Goal: Transaction & Acquisition: Purchase product/service

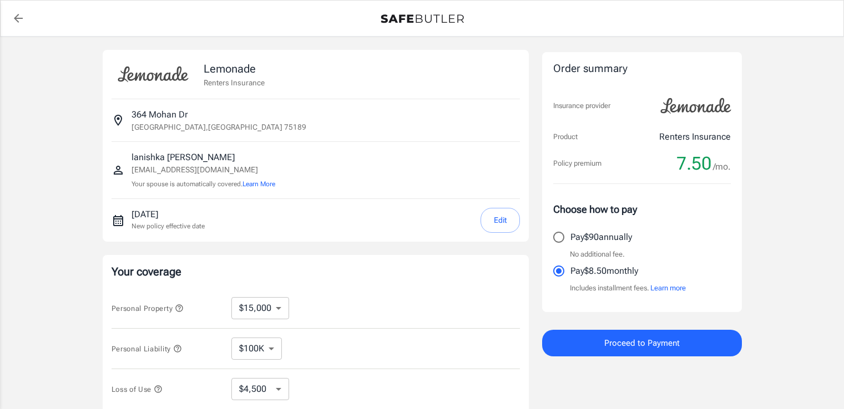
select select "15000"
select select "500"
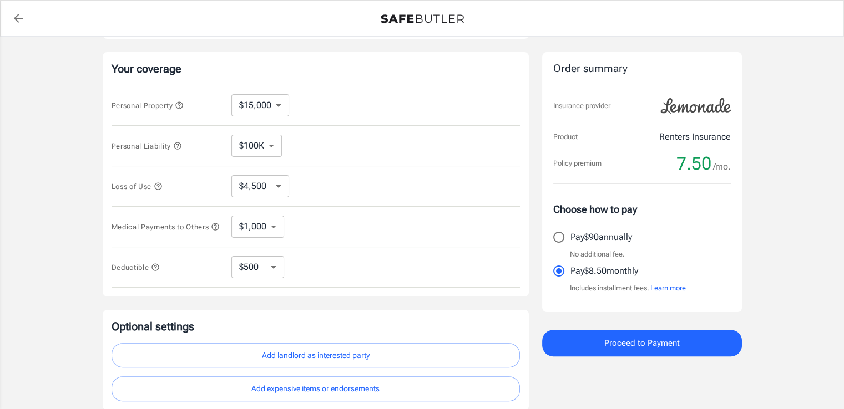
scroll to position [297, 0]
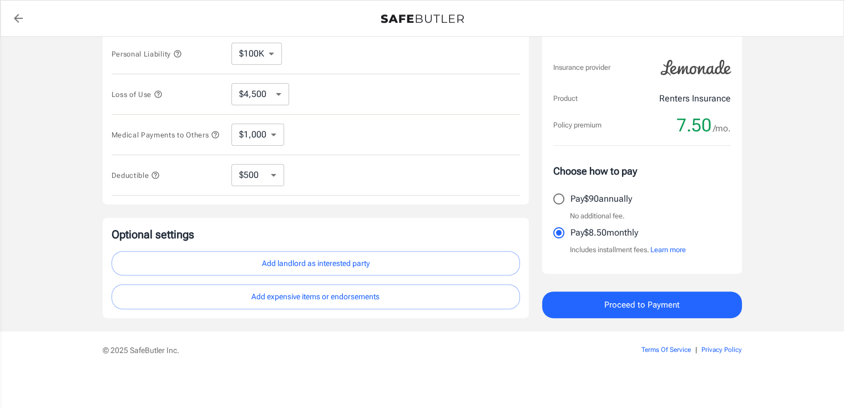
drag, startPoint x: 473, startPoint y: 21, endPoint x: 419, endPoint y: 25, distance: 53.4
click at [419, 25] on div "Policy premium 7.50 /mo" at bounding box center [422, 18] width 816 height 22
click at [408, 271] on button "Add landlord as interested party" at bounding box center [316, 263] width 408 height 25
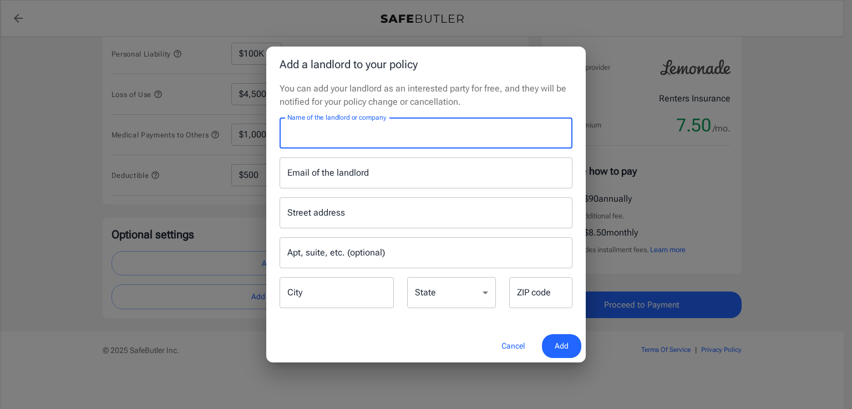
paste input "Main Street Renewal, LLC"
type input "Main Street Renewal, LLC"
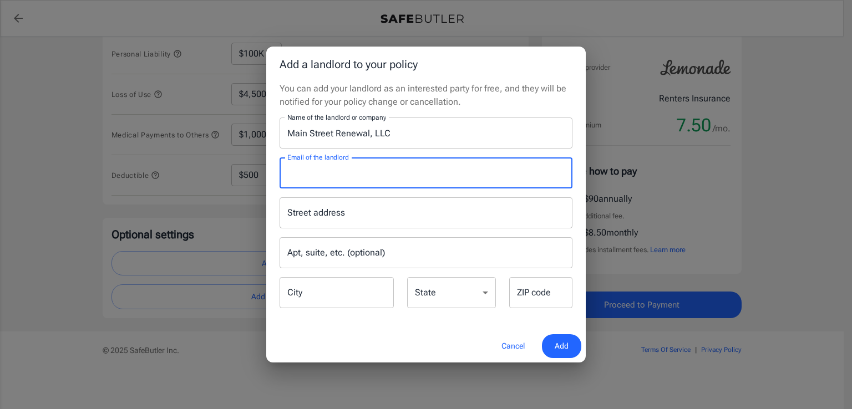
drag, startPoint x: 332, startPoint y: 177, endPoint x: 297, endPoint y: 216, distance: 52.2
click at [297, 216] on input "Street address" at bounding box center [426, 212] width 283 height 21
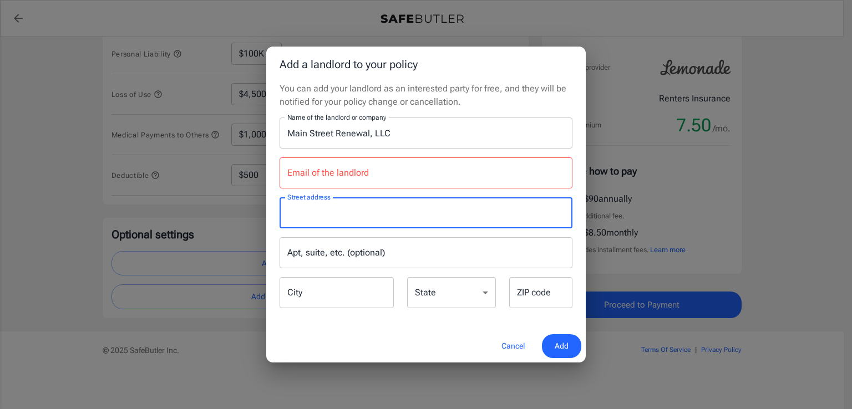
paste input "3903 S Congress Ave #40298, Austin, TX 78704"
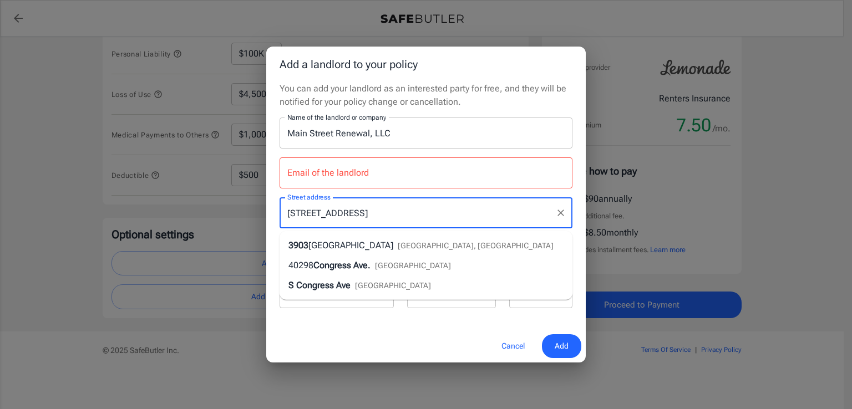
type input "3903 S Congress Ave #40298, Austin, TX 78704"
click at [369, 346] on div "Cancel Add" at bounding box center [426, 346] width 320 height 33
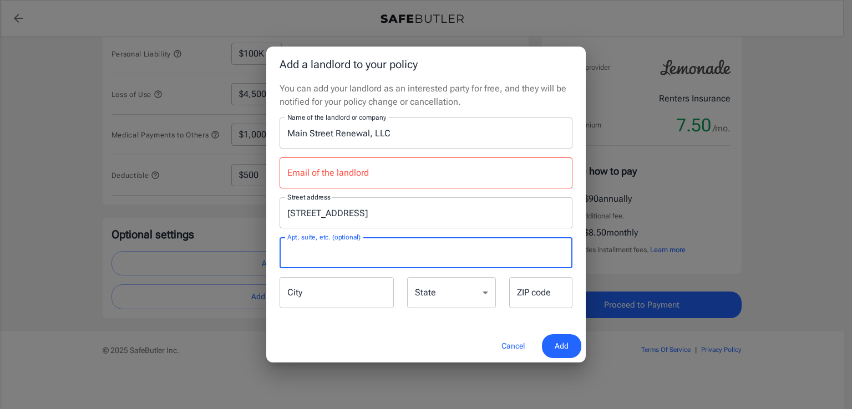
click at [306, 250] on input "Apt, suite, etc. (optional)" at bounding box center [426, 252] width 293 height 31
type input "40298"
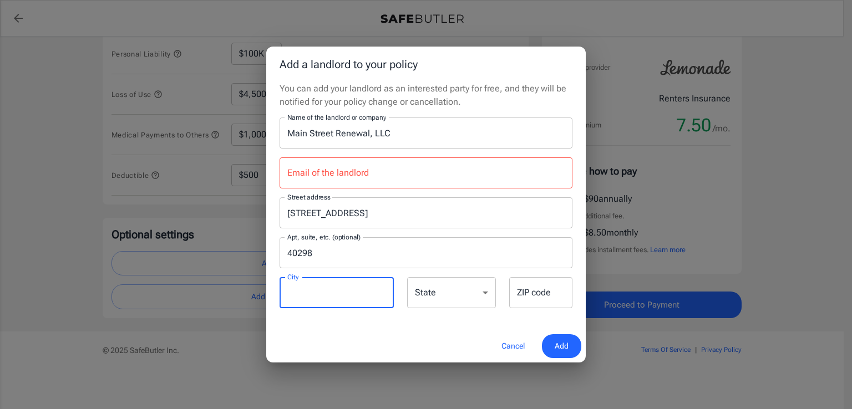
click at [318, 293] on input "City" at bounding box center [337, 292] width 114 height 31
type input "austin"
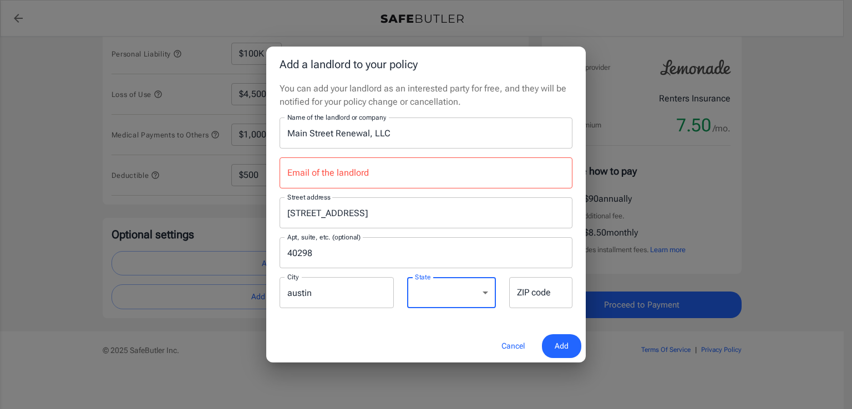
click at [464, 295] on select "Alabama Alaska Arizona Arkansas California Colorado Connecticut Delaware Distri…" at bounding box center [451, 292] width 89 height 31
select select "TX"
click at [407, 277] on select "Alabama Alaska Arizona Arkansas California Colorado Connecticut Delaware Distri…" at bounding box center [451, 292] width 89 height 31
click at [529, 297] on input "ZIP code" at bounding box center [540, 292] width 63 height 31
type input "78704"
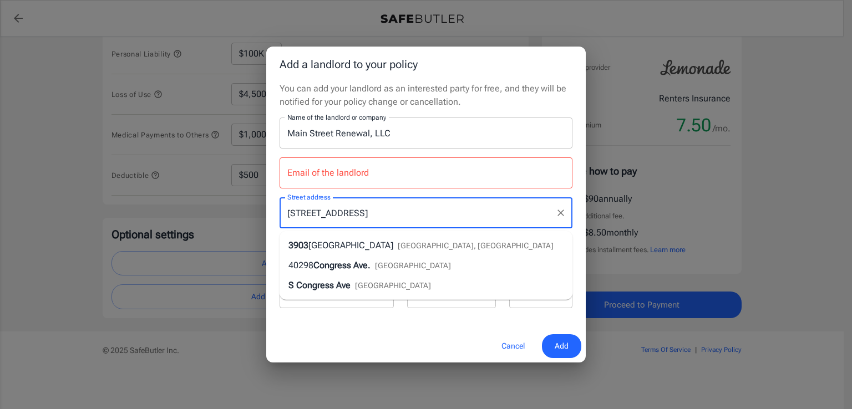
click at [479, 209] on input "3903 S Congress Ave #40298, Austin, TX 78704" at bounding box center [418, 212] width 266 height 21
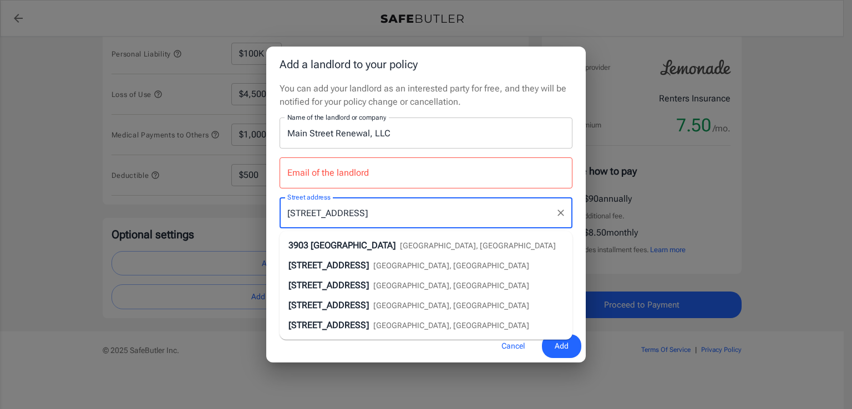
click at [454, 242] on li "3903 South Congress Avenue Austin, TX" at bounding box center [426, 246] width 293 height 20
type input "3903 South Congress Avenue"
type input "Austin"
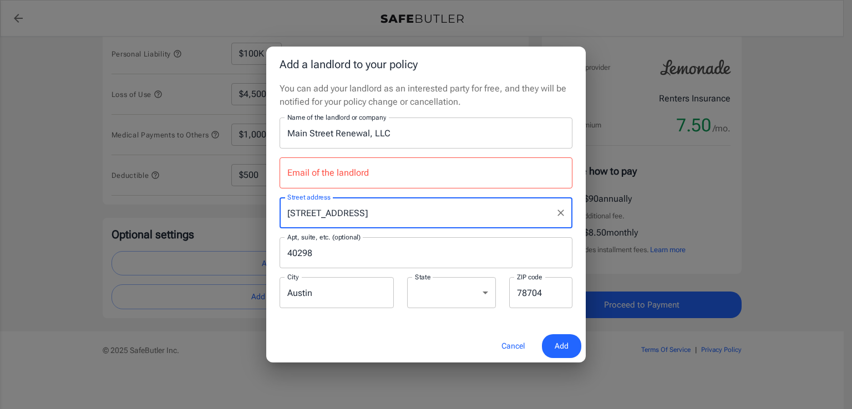
type input "3903 South Congress Avenue"
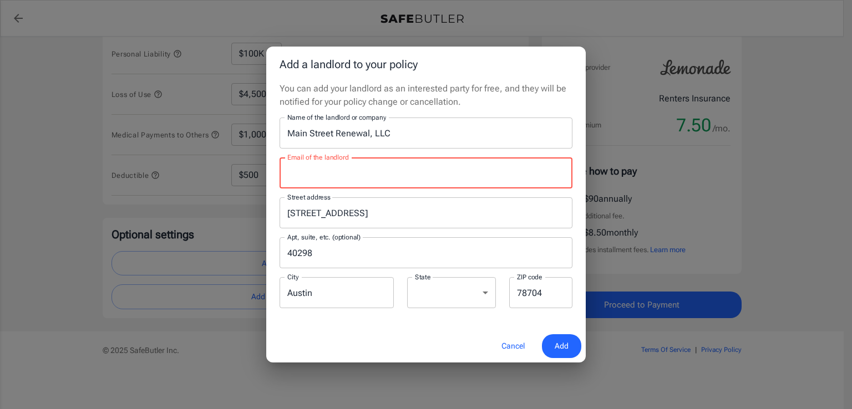
paste input "dallasleasing@msrenewal.com"
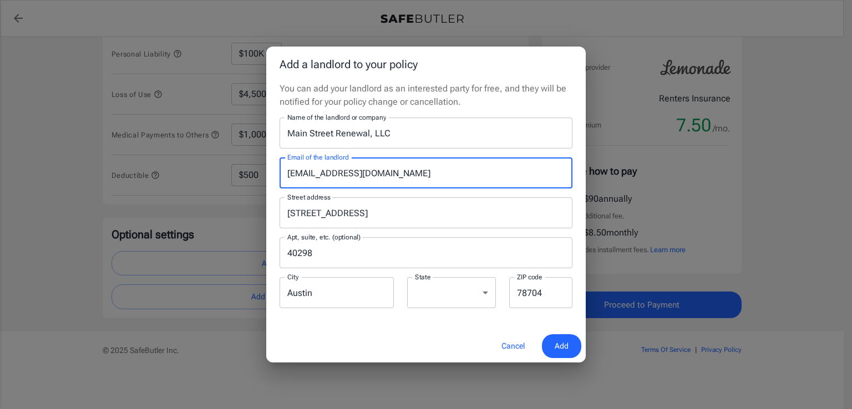
click at [304, 172] on input "dallasleasing@msrenewal.com" at bounding box center [426, 173] width 293 height 31
type input "dallasleasing@msrenewal.com"
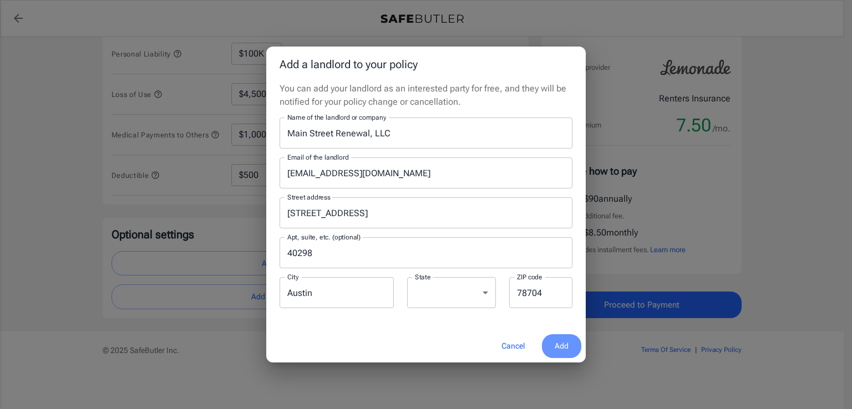
click at [569, 350] on button "Add" at bounding box center [561, 347] width 39 height 24
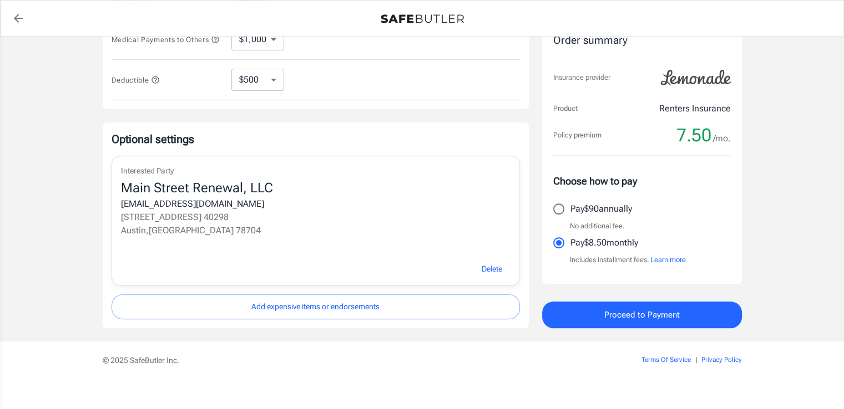
scroll to position [403, 0]
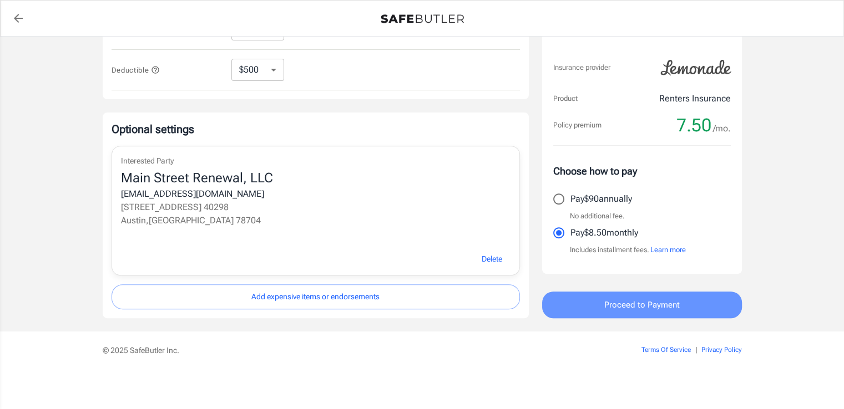
click at [635, 307] on span "Proceed to Payment" at bounding box center [641, 305] width 75 height 14
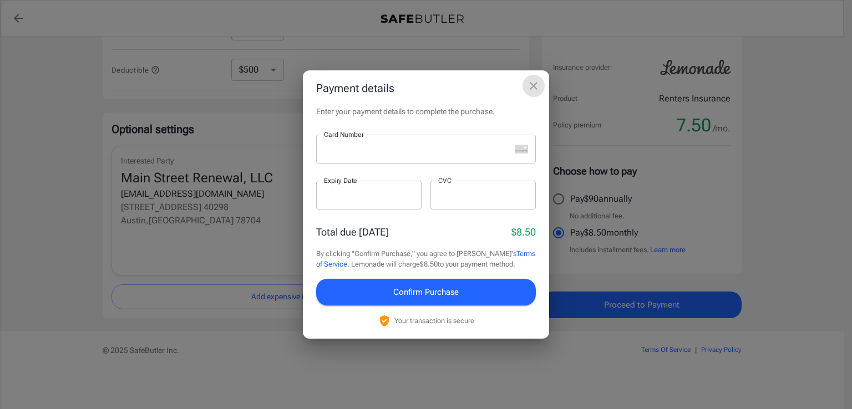
click at [537, 87] on icon "close" at bounding box center [533, 85] width 13 height 13
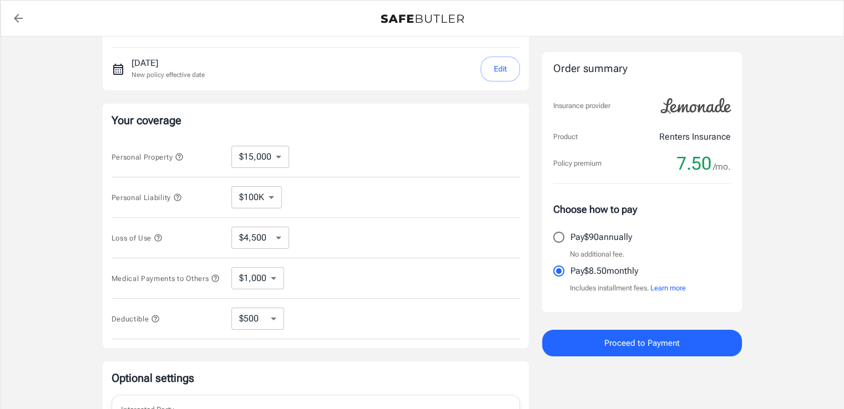
scroll to position [222, 0]
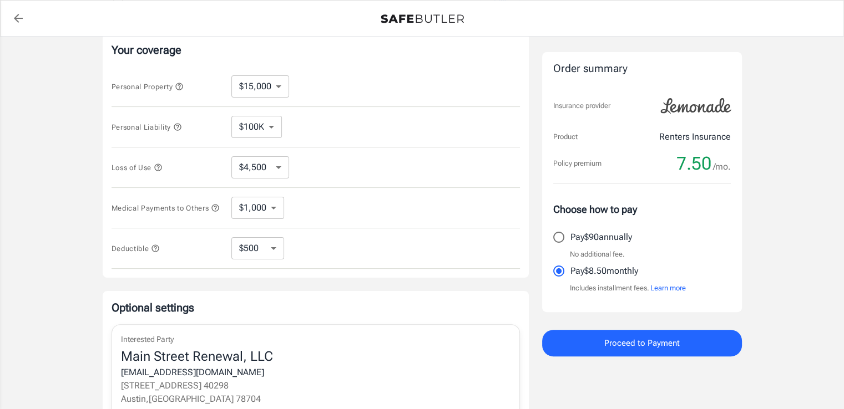
click at [653, 345] on span "Proceed to Payment" at bounding box center [641, 343] width 75 height 14
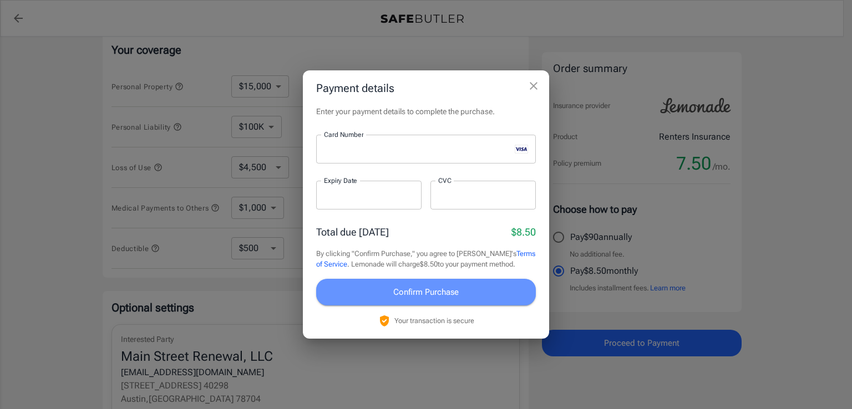
click at [462, 300] on button "Confirm Purchase" at bounding box center [426, 292] width 220 height 27
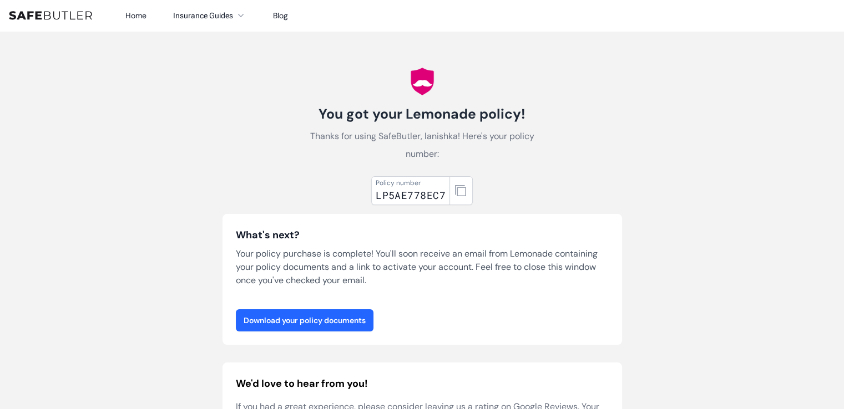
click at [317, 323] on link "Download your policy documents" at bounding box center [305, 321] width 138 height 22
